Goal: Use online tool/utility: Utilize a website feature to perform a specific function

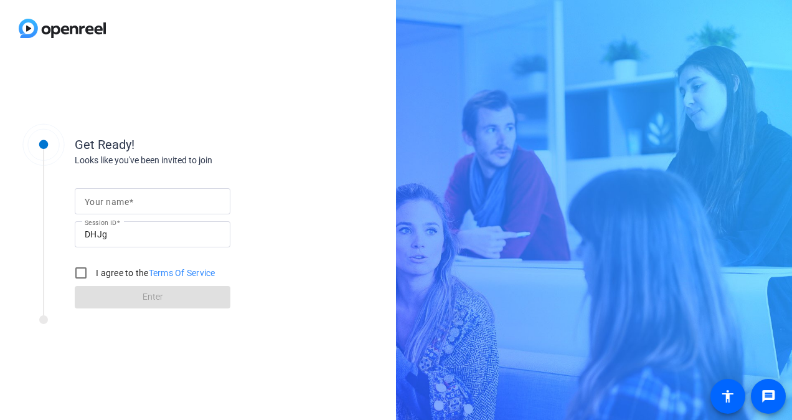
click at [116, 202] on mat-label "Your name" at bounding box center [107, 202] width 44 height 10
click at [116, 202] on input "Your name" at bounding box center [153, 201] width 136 height 15
type input "[PERSON_NAME]"
click at [88, 272] on input "I agree to the Terms Of Service" at bounding box center [80, 272] width 25 height 25
checkbox input "true"
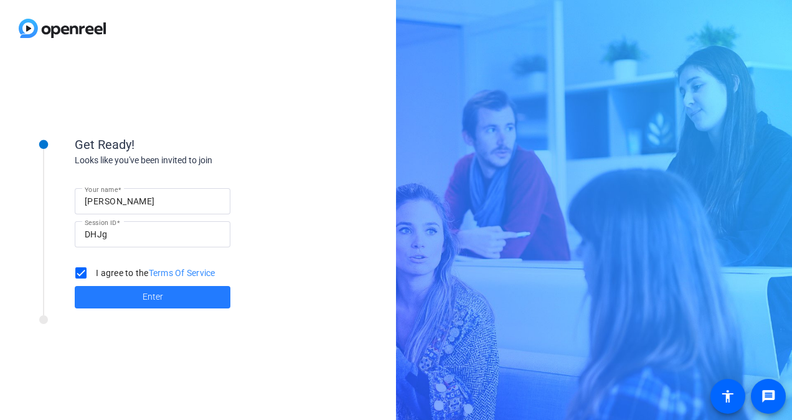
click at [147, 301] on span "Enter" at bounding box center [153, 296] width 21 height 13
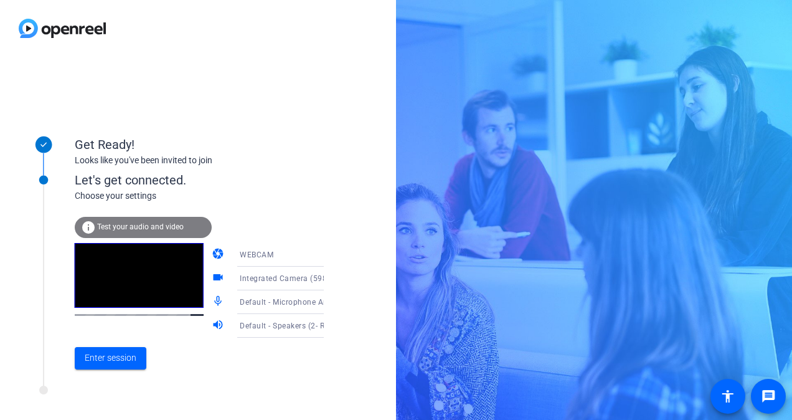
click at [329, 253] on icon at bounding box center [336, 254] width 15 height 15
click at [312, 253] on div at bounding box center [396, 210] width 792 height 420
click at [329, 256] on icon at bounding box center [336, 254] width 15 height 15
click at [312, 256] on div at bounding box center [396, 210] width 792 height 420
click at [89, 359] on span "Enter session" at bounding box center [111, 357] width 52 height 13
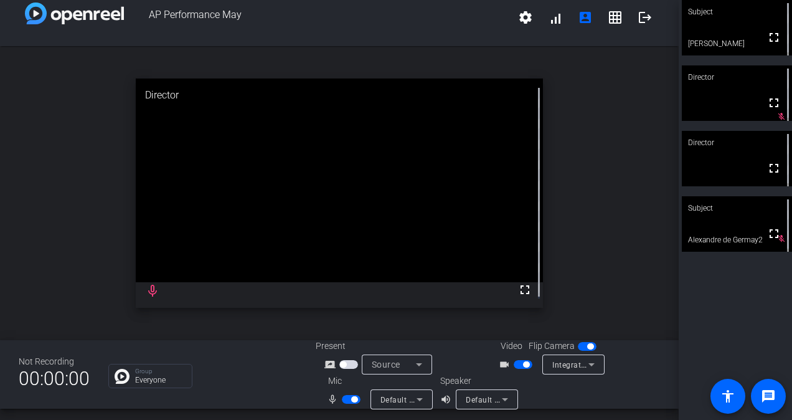
scroll to position [14, 0]
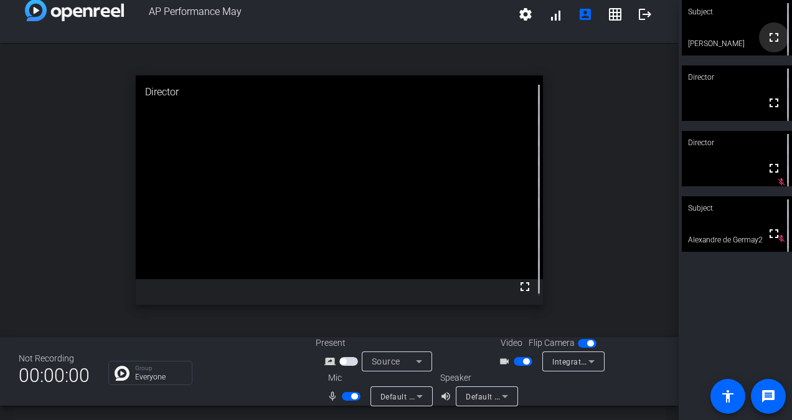
click at [768, 40] on mat-icon "fullscreen" at bounding box center [773, 37] width 15 height 15
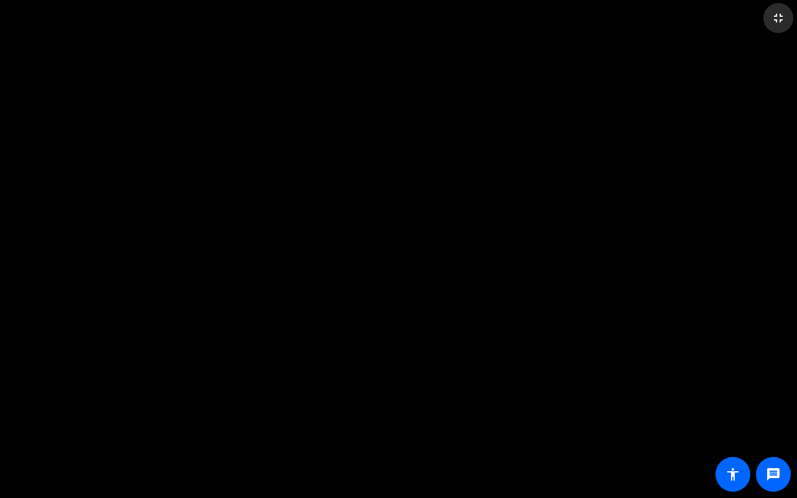
click at [778, 19] on mat-icon "fullscreen_exit" at bounding box center [778, 18] width 15 height 15
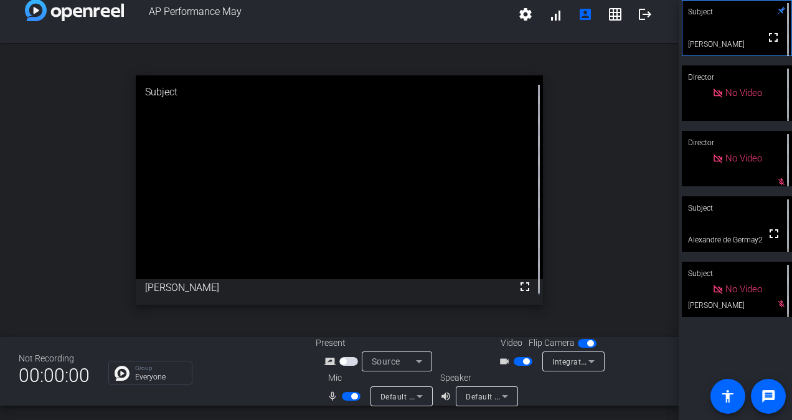
click at [343, 392] on span "button" at bounding box center [351, 396] width 19 height 9
click at [514, 360] on span "button" at bounding box center [522, 361] width 19 height 9
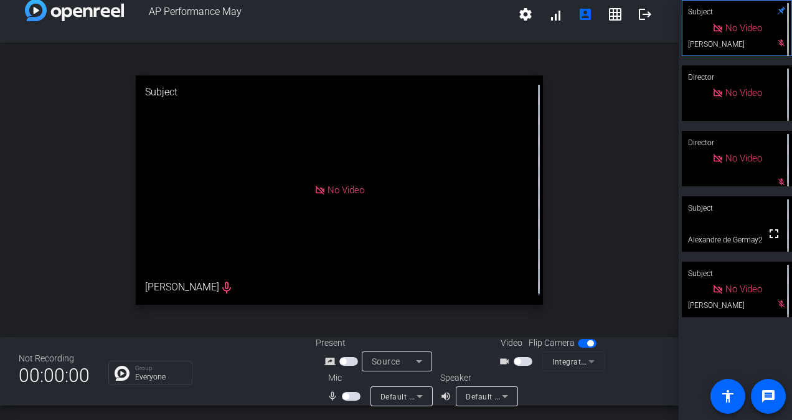
click at [515, 362] on span "button" at bounding box center [517, 361] width 6 height 6
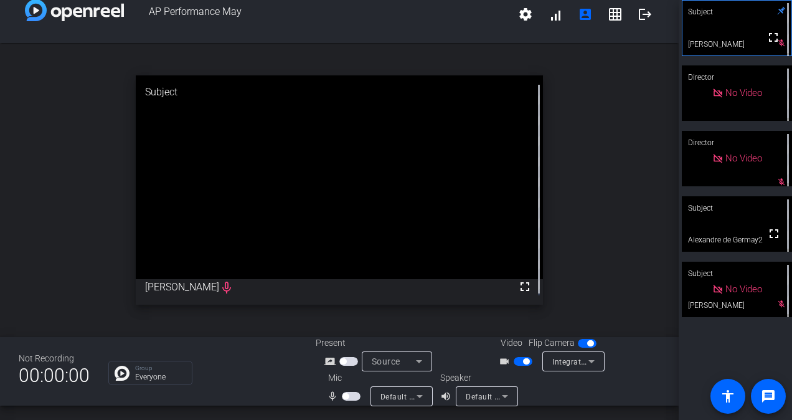
click at [515, 362] on span "button" at bounding box center [522, 361] width 19 height 9
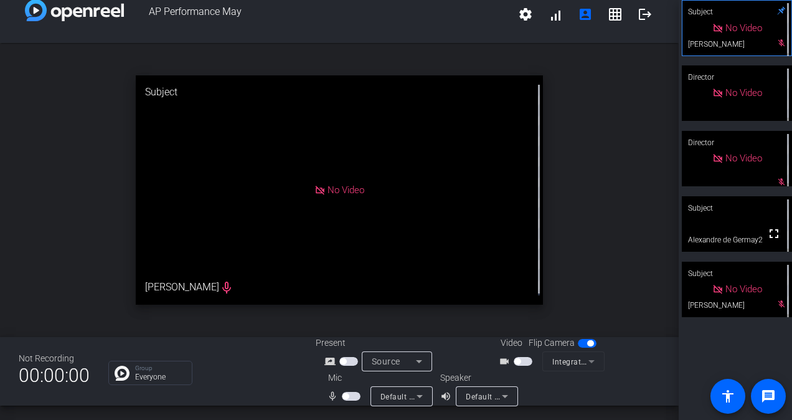
click at [516, 360] on span "button" at bounding box center [517, 361] width 6 height 6
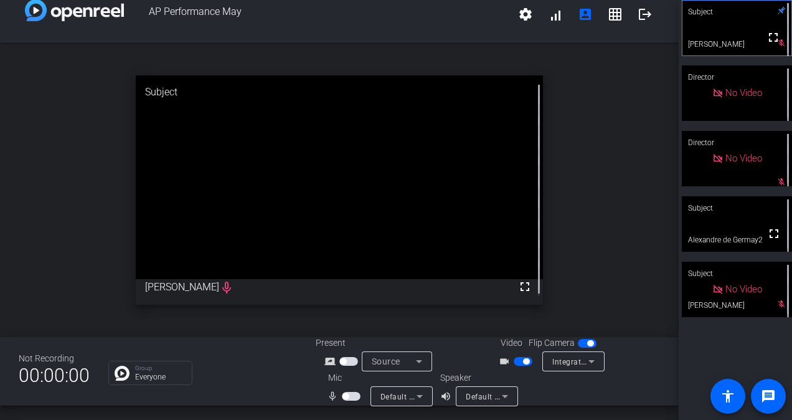
click at [342, 395] on span "button" at bounding box center [345, 396] width 6 height 6
